Goal: Obtain resource: Download file/media

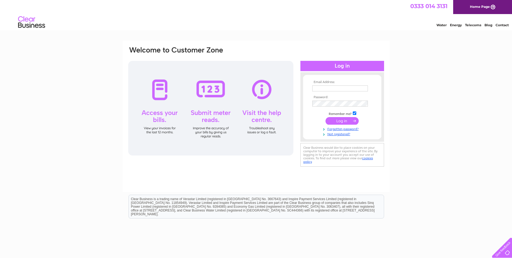
type input "linda.mitchell@reservoirgroup.com"
click at [345, 121] on input "submit" at bounding box center [342, 121] width 33 height 8
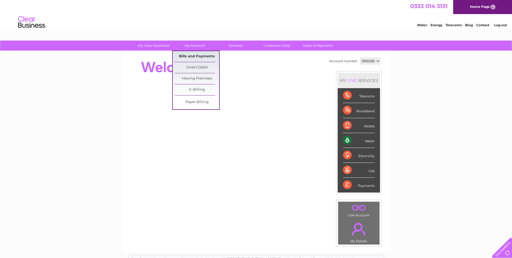
click at [192, 55] on link "Bills and Payments" at bounding box center [197, 56] width 45 height 11
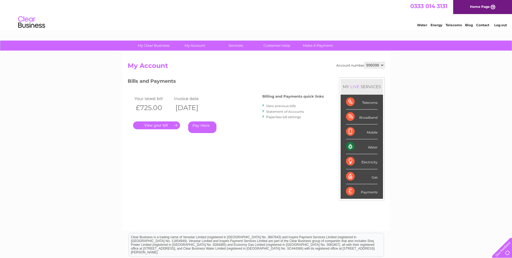
click at [163, 124] on link "." at bounding box center [156, 125] width 47 height 8
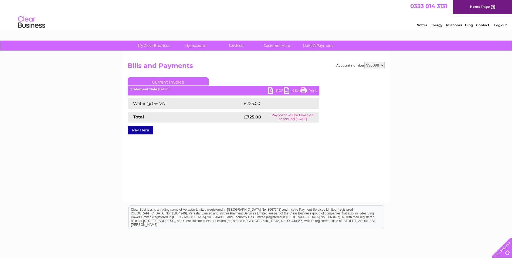
click at [274, 91] on link "PDF" at bounding box center [276, 91] width 16 height 8
click at [503, 26] on link "Log out" at bounding box center [500, 25] width 13 height 4
